Goal: Task Accomplishment & Management: Manage account settings

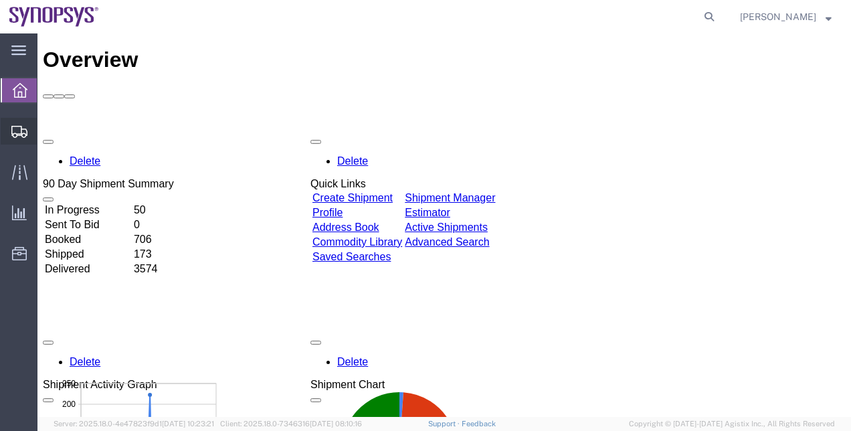
click at [0, 0] on span "Shipment Manager" at bounding box center [0, 0] width 0 height 0
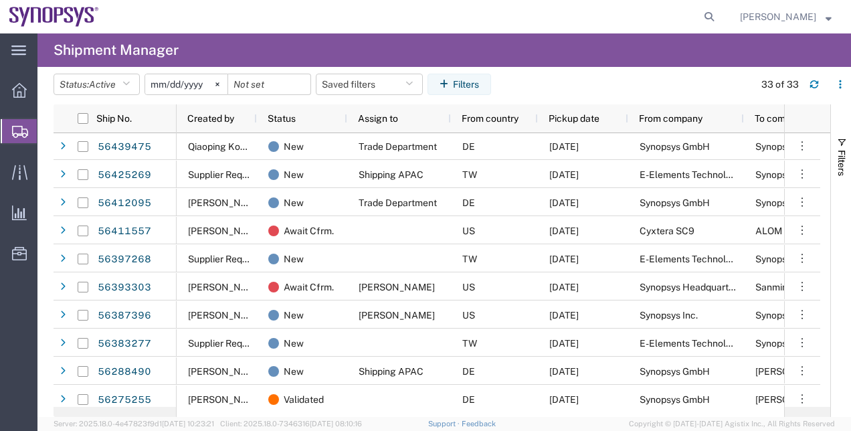
scroll to position [653, 0]
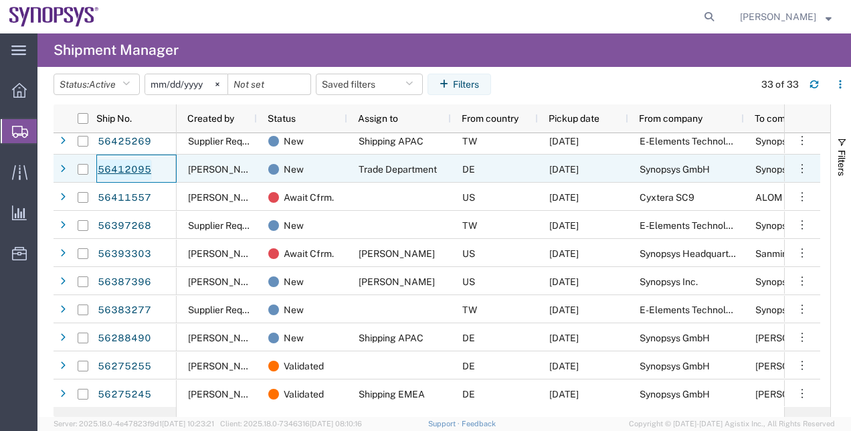
click at [142, 172] on link "56412095" at bounding box center [124, 169] width 55 height 21
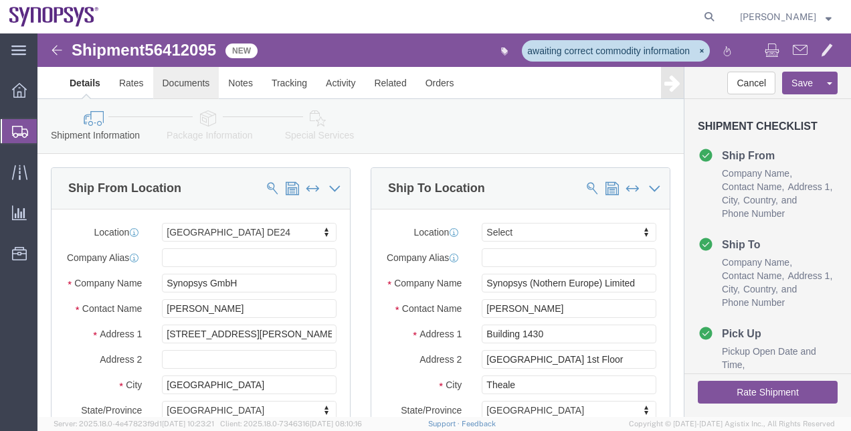
select select "71411"
select select
click icon
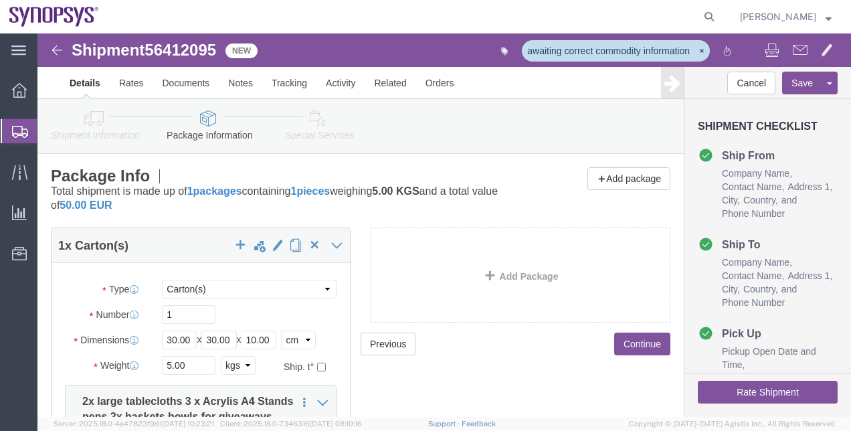
click span "56412095"
drag, startPoint x: 188, startPoint y: 51, endPoint x: 151, endPoint y: 17, distance: 50.3
click span "56412095"
copy span "56412095"
click button "Cancel"
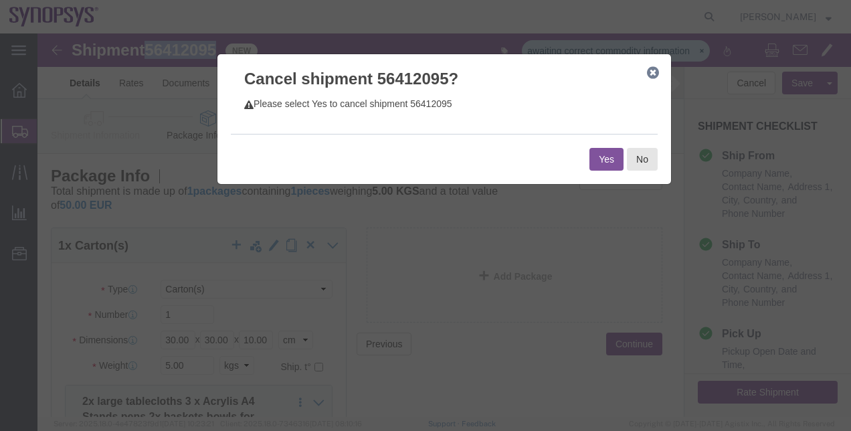
click button "Yes"
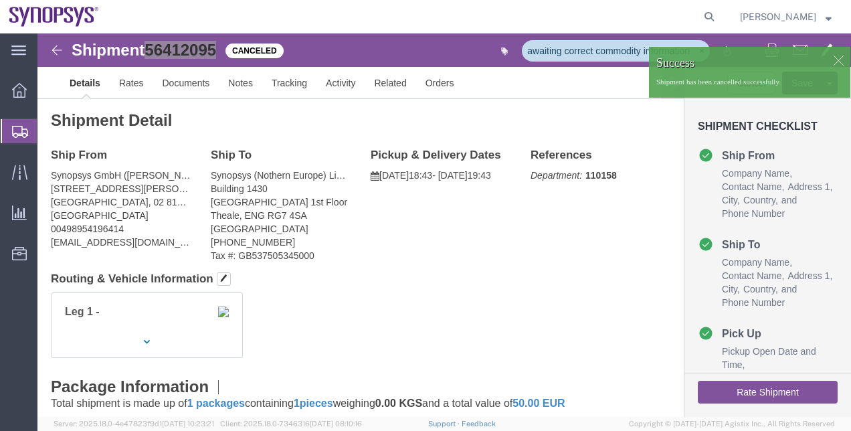
click at [0, 0] on span "Shipment Manager" at bounding box center [0, 0] width 0 height 0
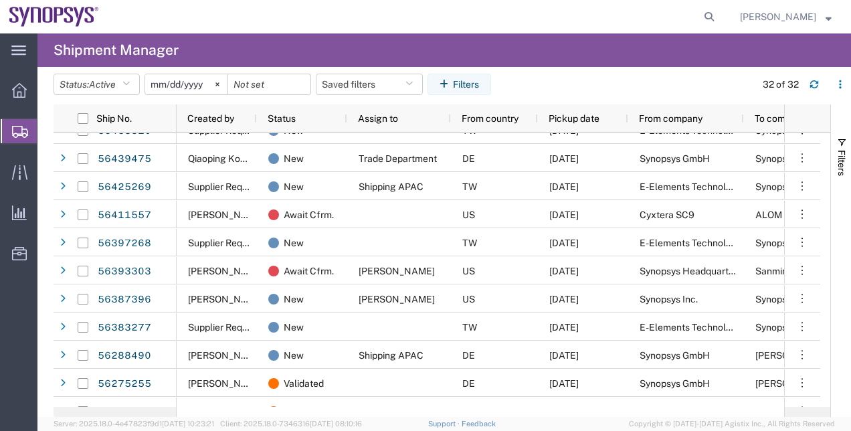
scroll to position [625, 0]
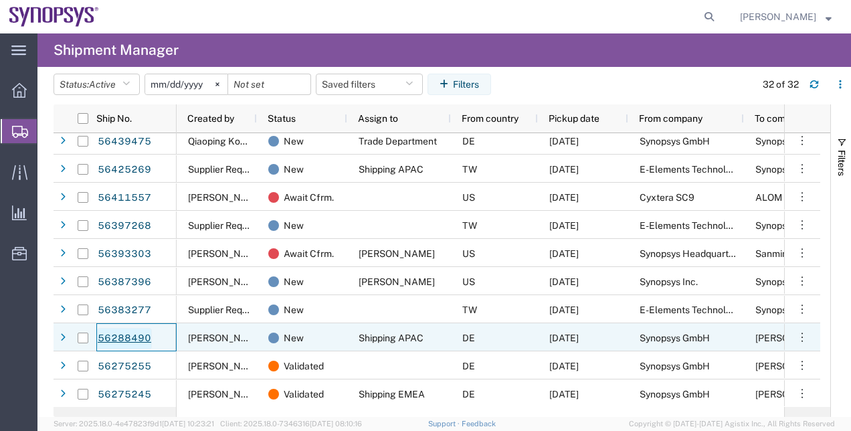
click at [138, 342] on link "56288490" at bounding box center [124, 338] width 55 height 21
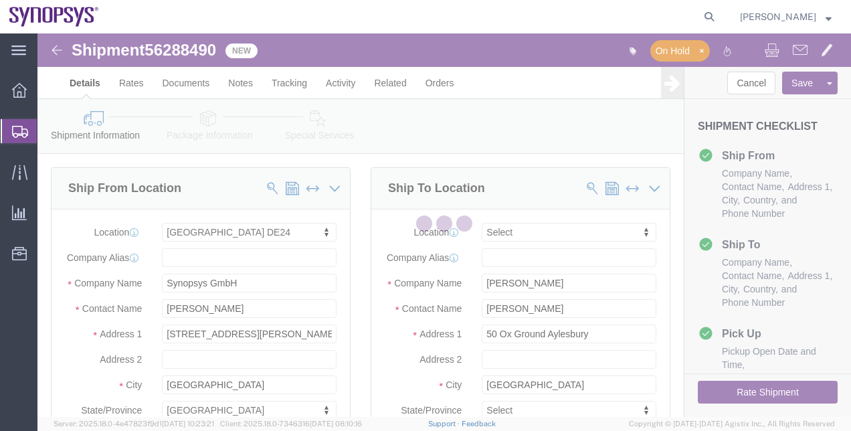
select select "71411"
select select
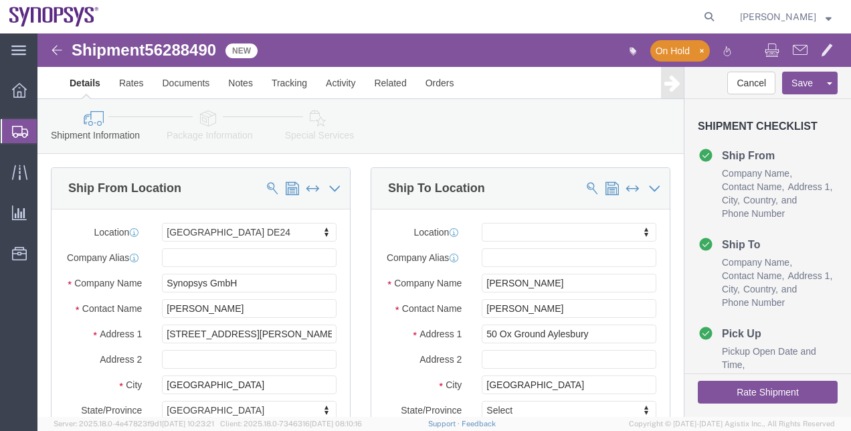
click span "56288490"
copy span "56288490"
click link "Package Information"
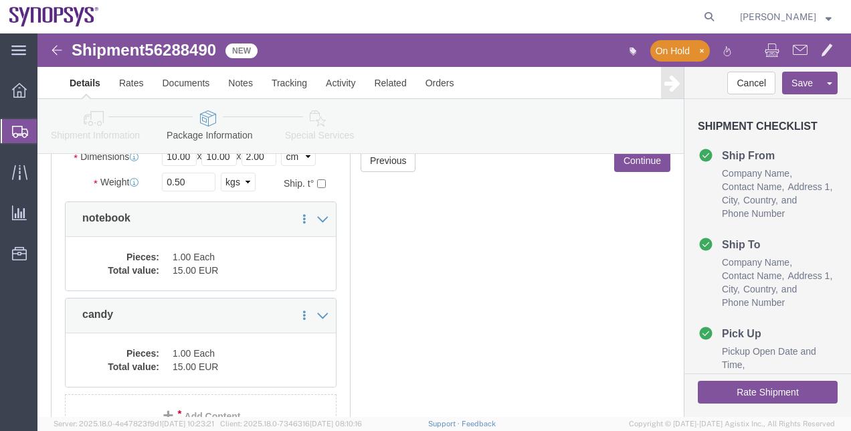
scroll to position [186, 0]
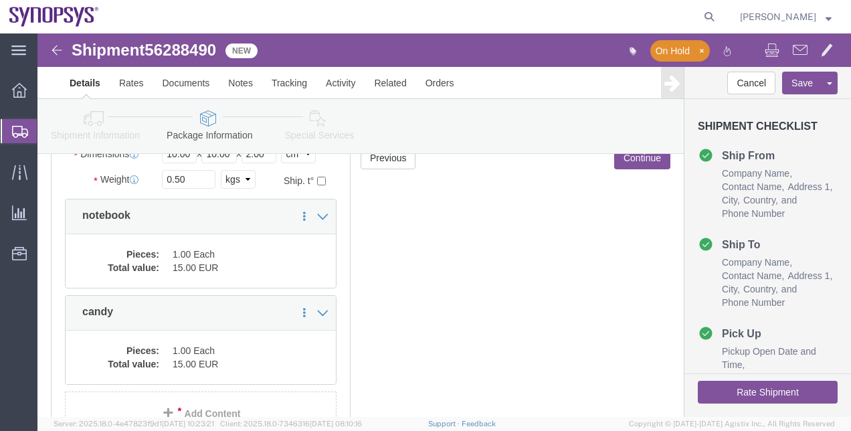
click at [0, 0] on span "Shipment Manager" at bounding box center [0, 0] width 0 height 0
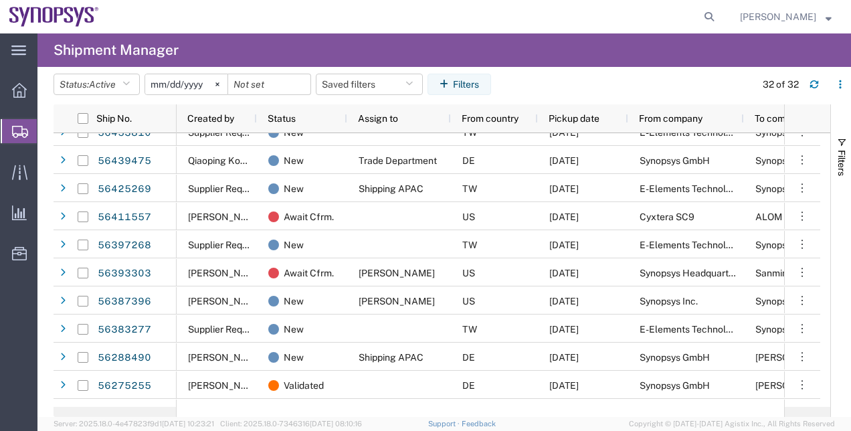
scroll to position [625, 0]
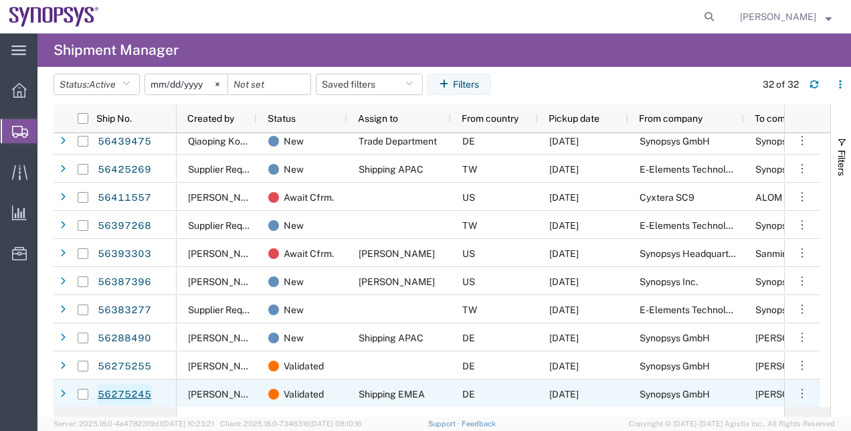
click at [133, 394] on link "56275245" at bounding box center [124, 394] width 55 height 21
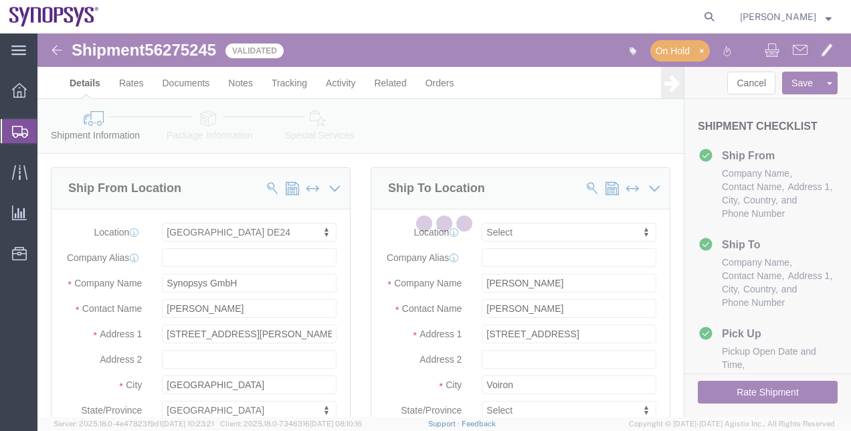
select select "71411"
select select
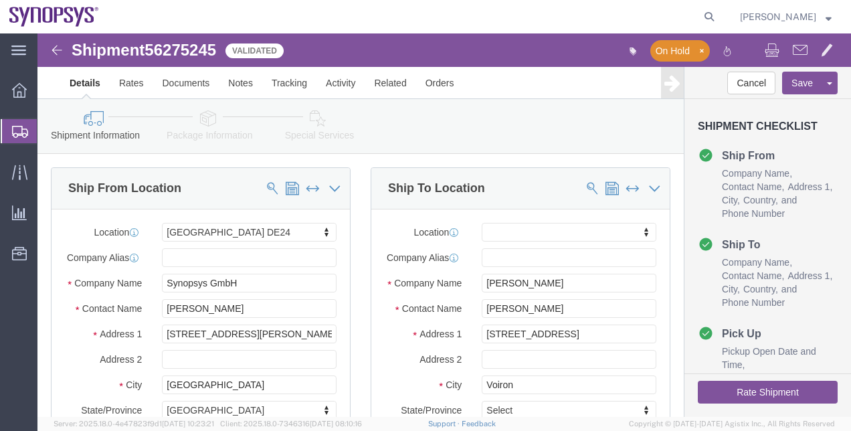
click span "56275245"
copy span "56275245"
click span "56275245"
click link "Package Information"
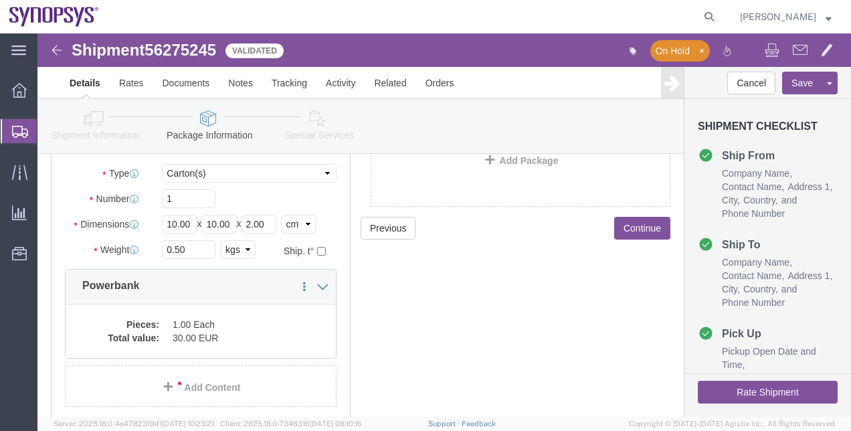
scroll to position [118, 0]
click link "Shipment Information"
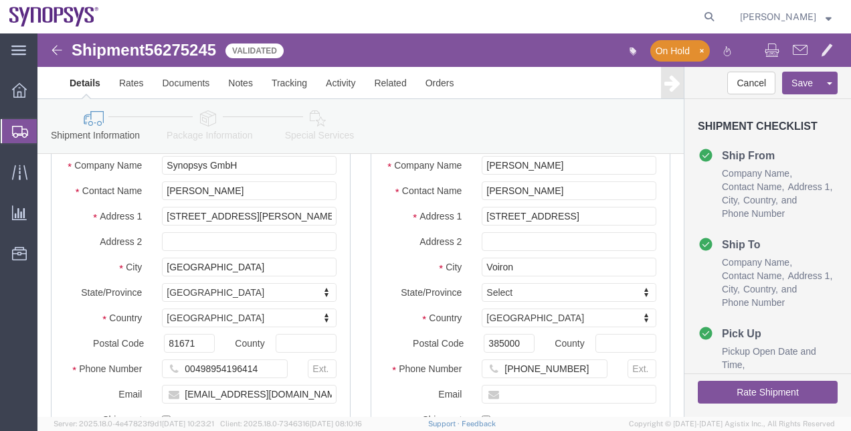
click link "Package Information"
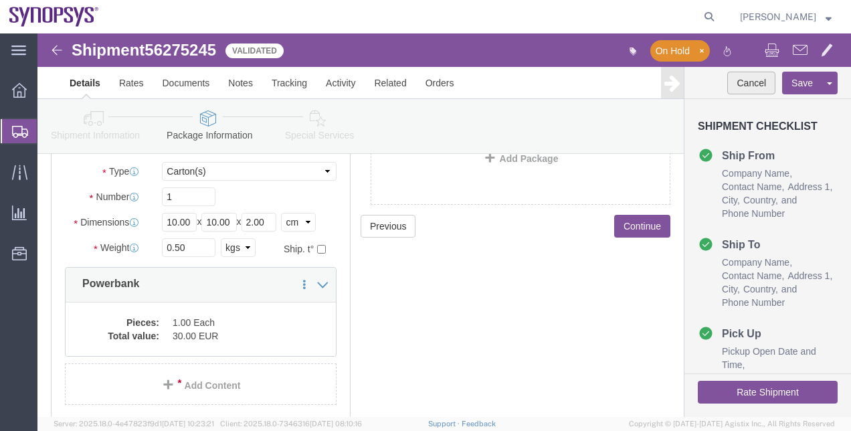
click button "Cancel"
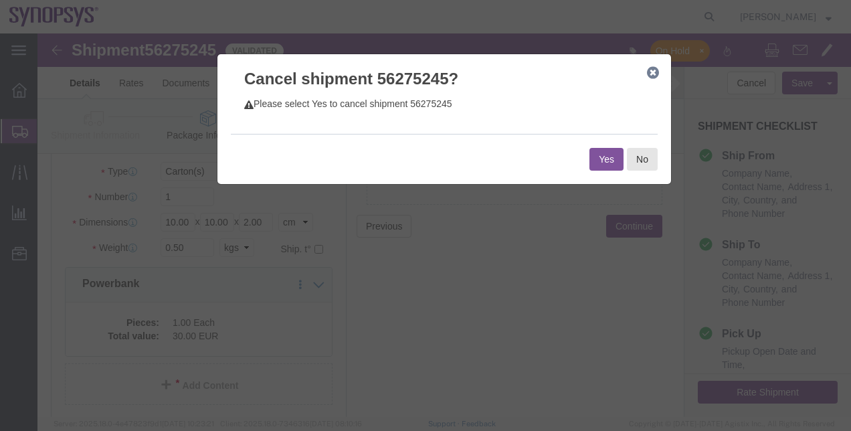
click button "Yes"
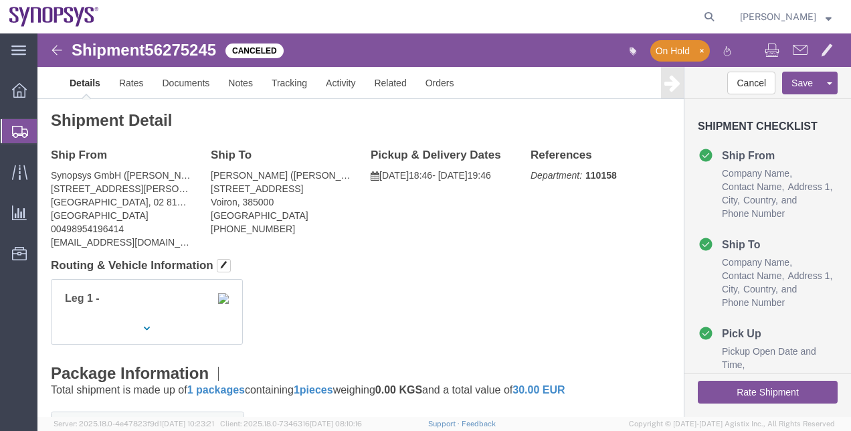
click at [0, 0] on span "Shipment Manager" at bounding box center [0, 0] width 0 height 0
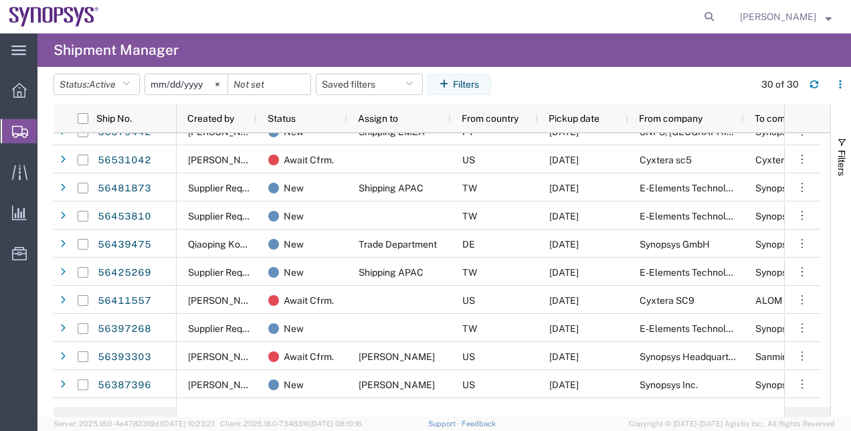
scroll to position [569, 0]
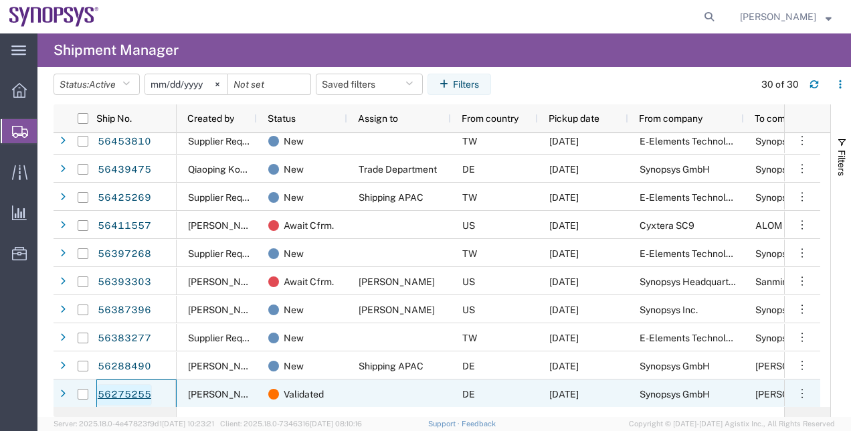
click at [123, 395] on link "56275255" at bounding box center [124, 394] width 55 height 21
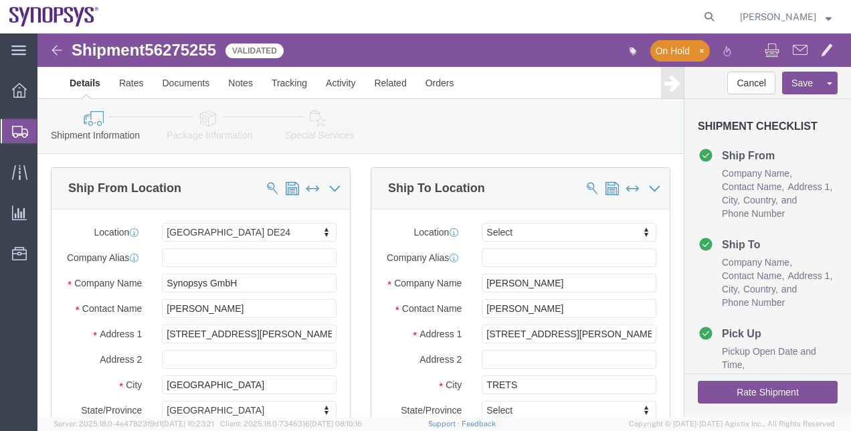
select select "71411"
select select
click button "Cancel"
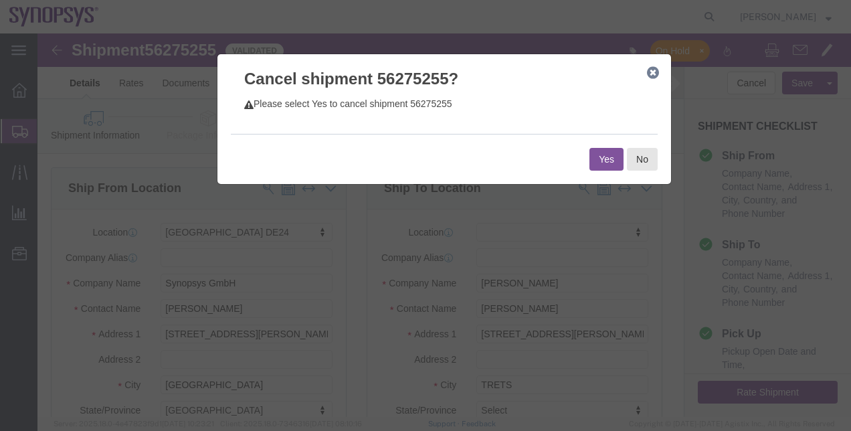
click button "Yes"
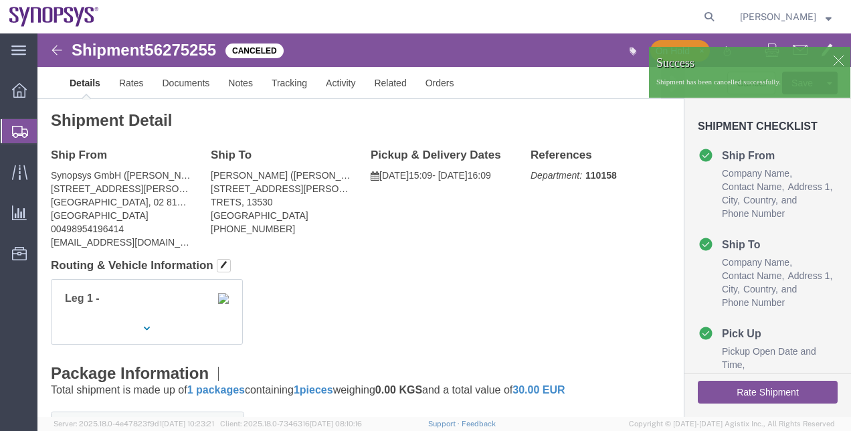
click at [0, 0] on span "Shipment Manager" at bounding box center [0, 0] width 0 height 0
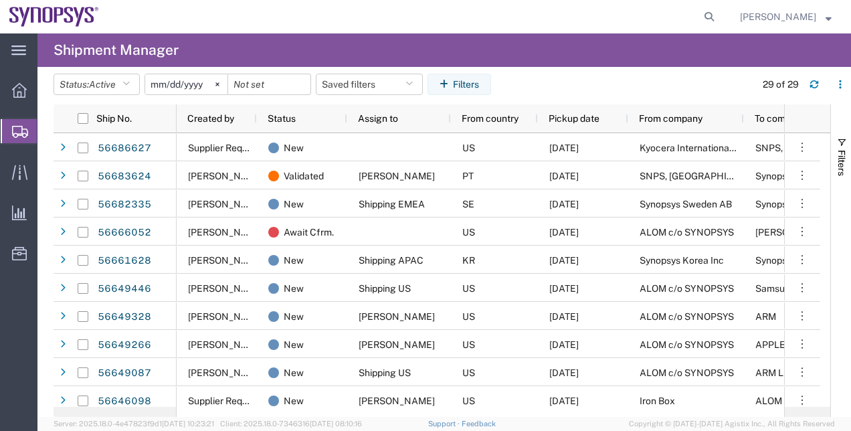
scroll to position [541, 0]
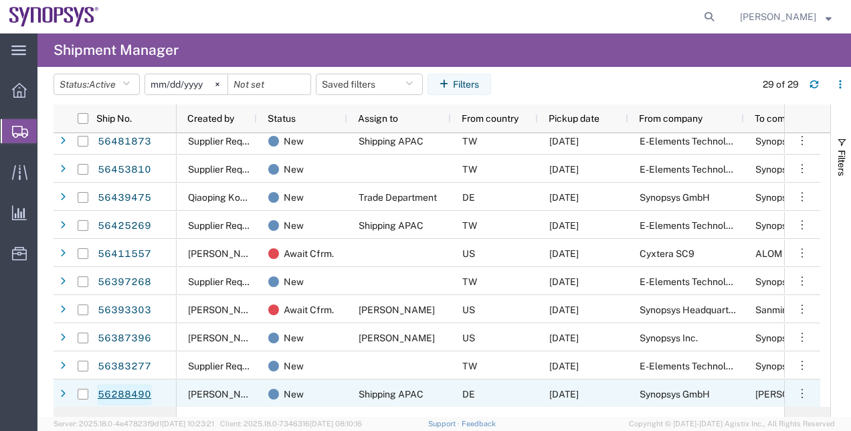
click at [139, 392] on link "56288490" at bounding box center [124, 394] width 55 height 21
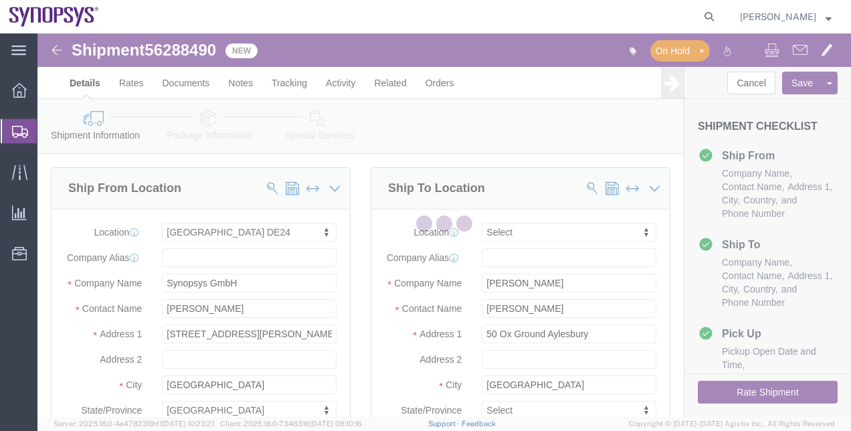
select select "71411"
select select
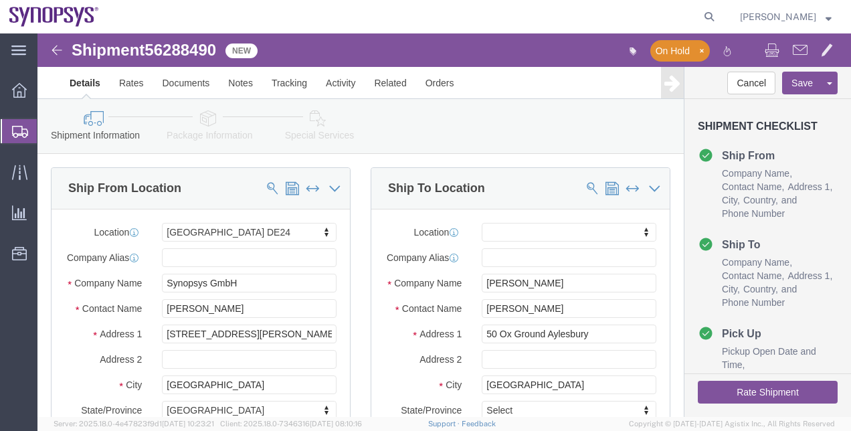
click link "Special Services"
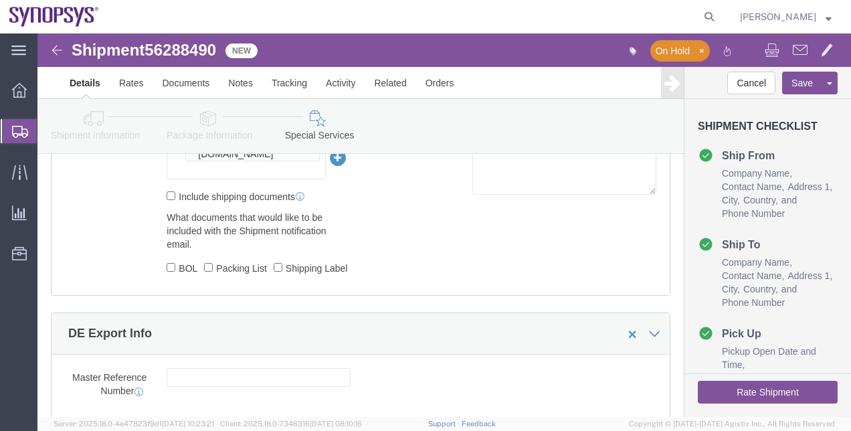
scroll to position [1028, 0]
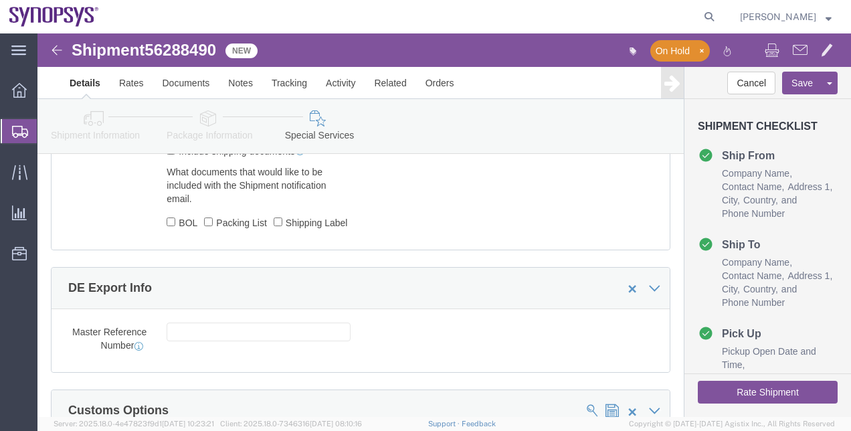
click icon
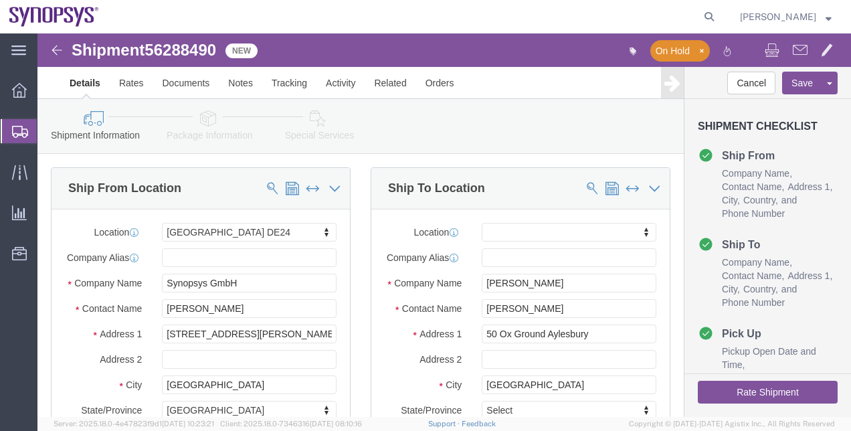
click icon
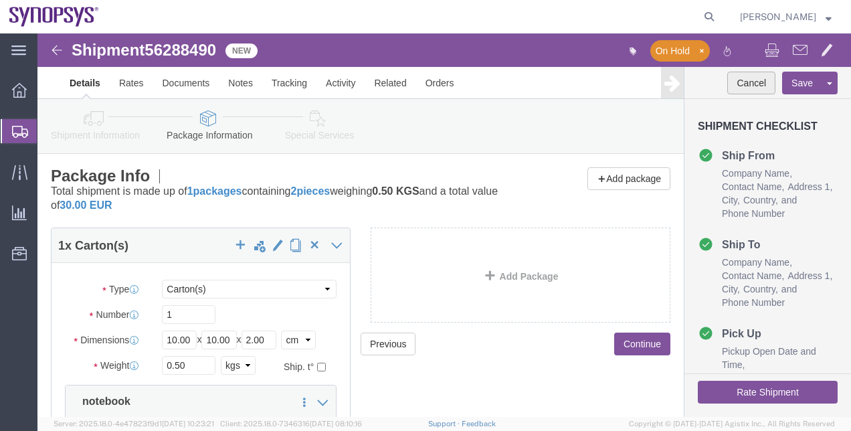
click button "Cancel"
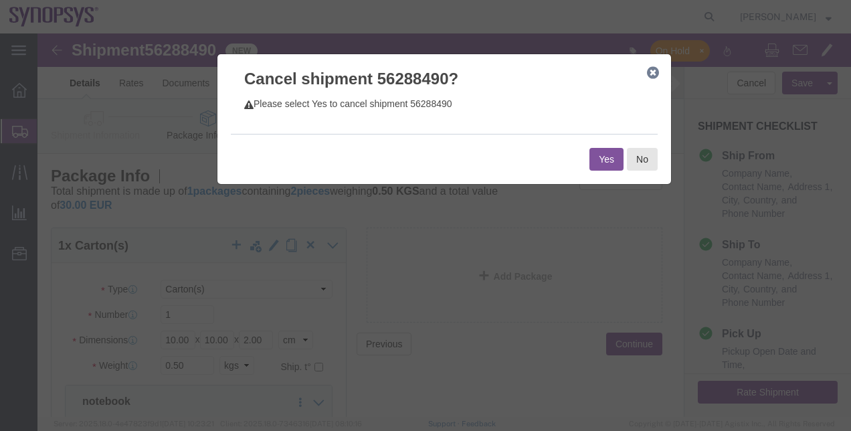
click button "Yes"
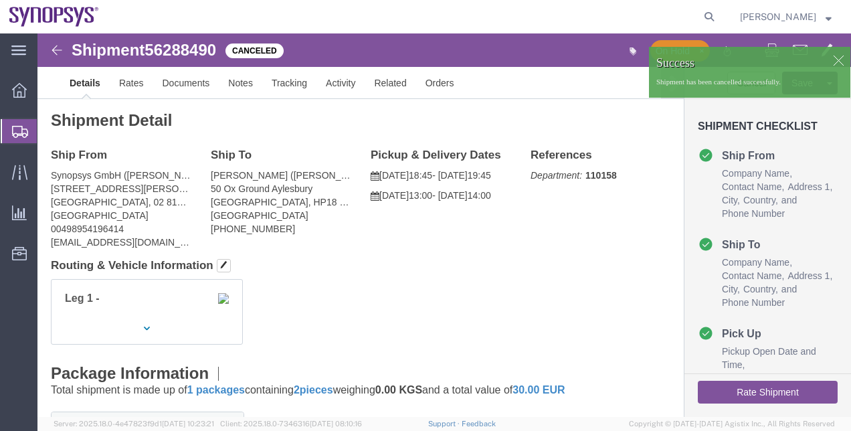
click at [0, 0] on span "Shipment Manager" at bounding box center [0, 0] width 0 height 0
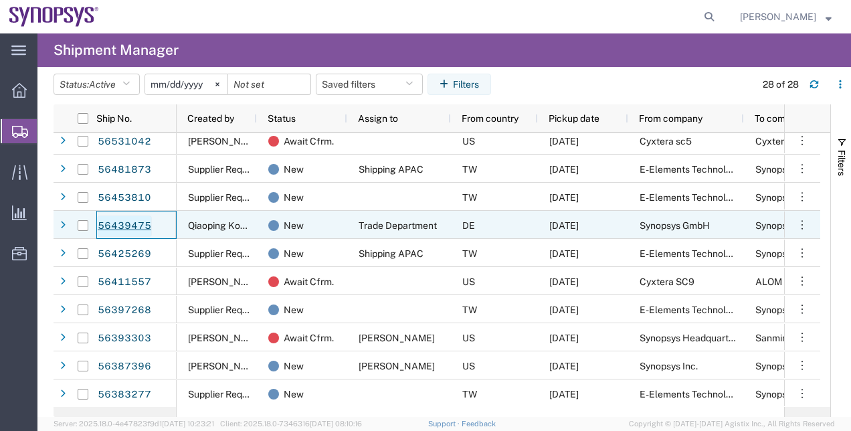
click at [137, 223] on link "56439475" at bounding box center [124, 226] width 55 height 21
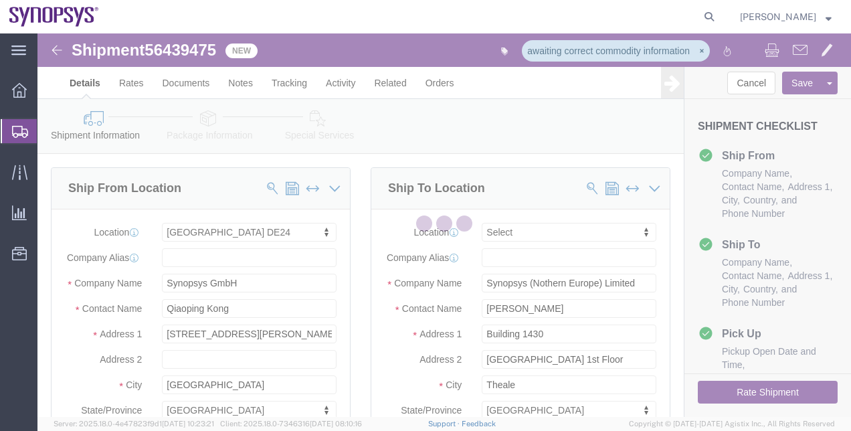
select select "71411"
select select
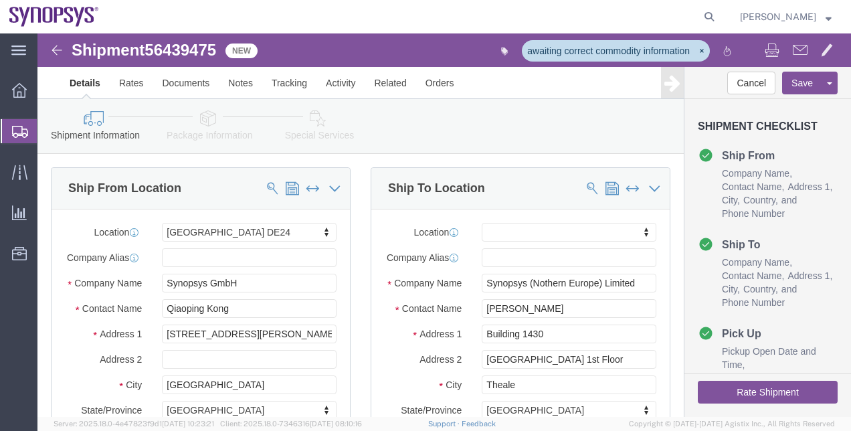
click span "56439475"
copy span "56439475"
click at [0, 0] on span "Shipment Manager" at bounding box center [0, 0] width 0 height 0
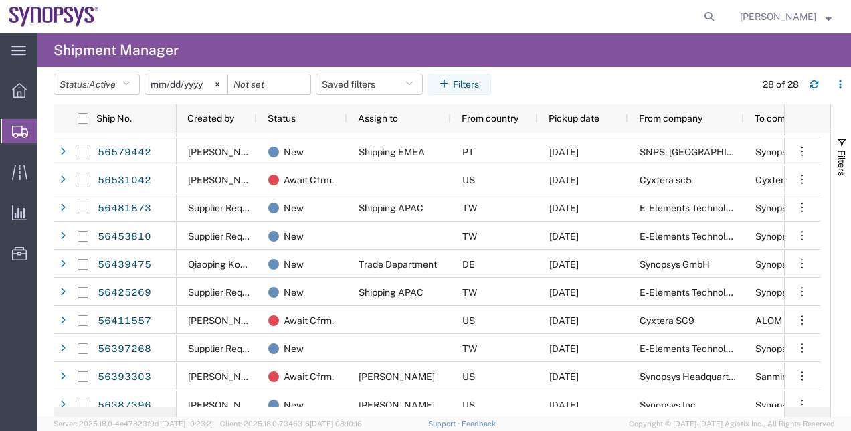
scroll to position [485, 0]
